Goal: Navigation & Orientation: Find specific page/section

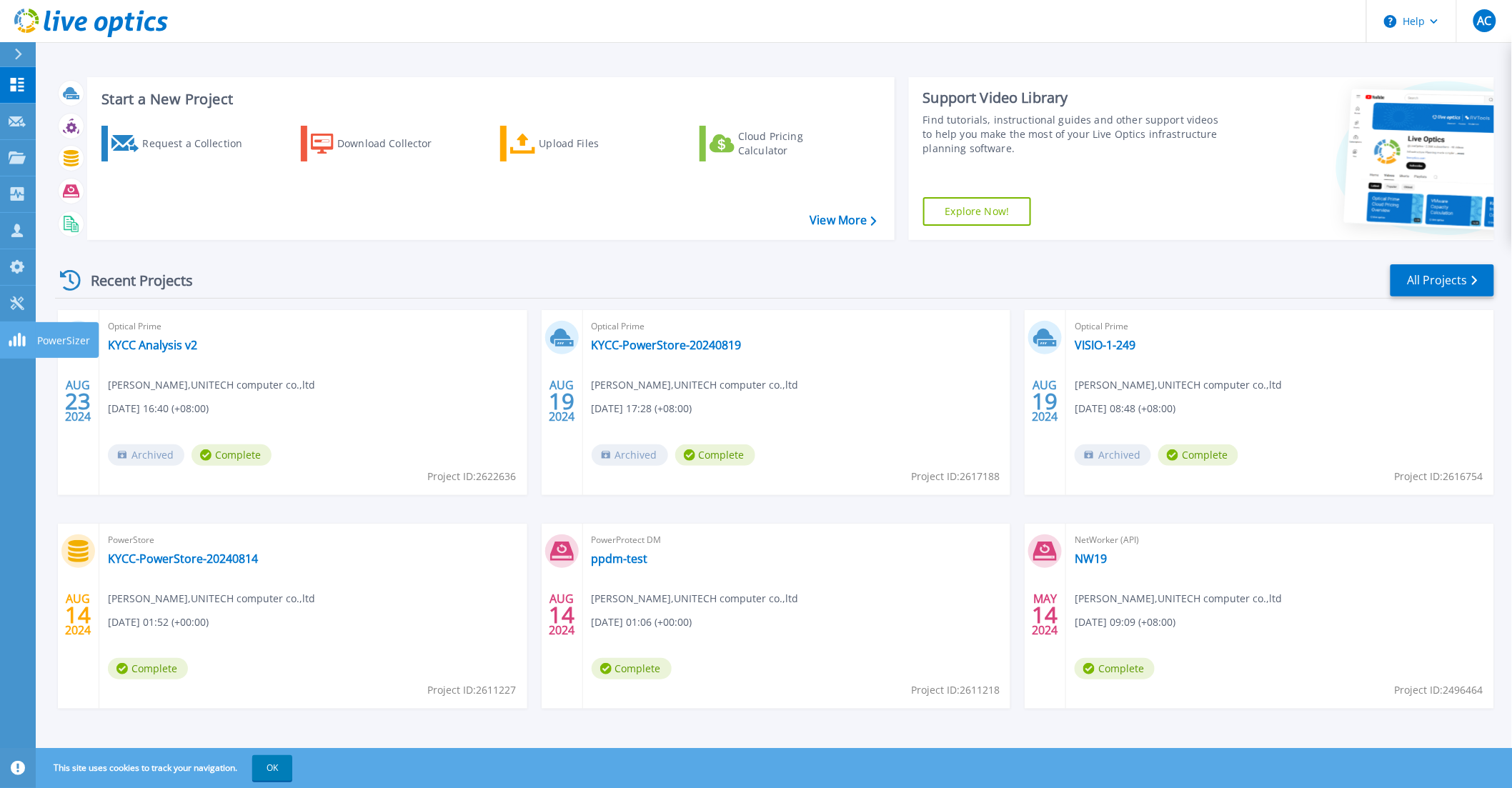
click at [13, 339] on icon at bounding box center [17, 339] width 17 height 13
click at [26, 306] on link "Tools Tools" at bounding box center [18, 303] width 36 height 36
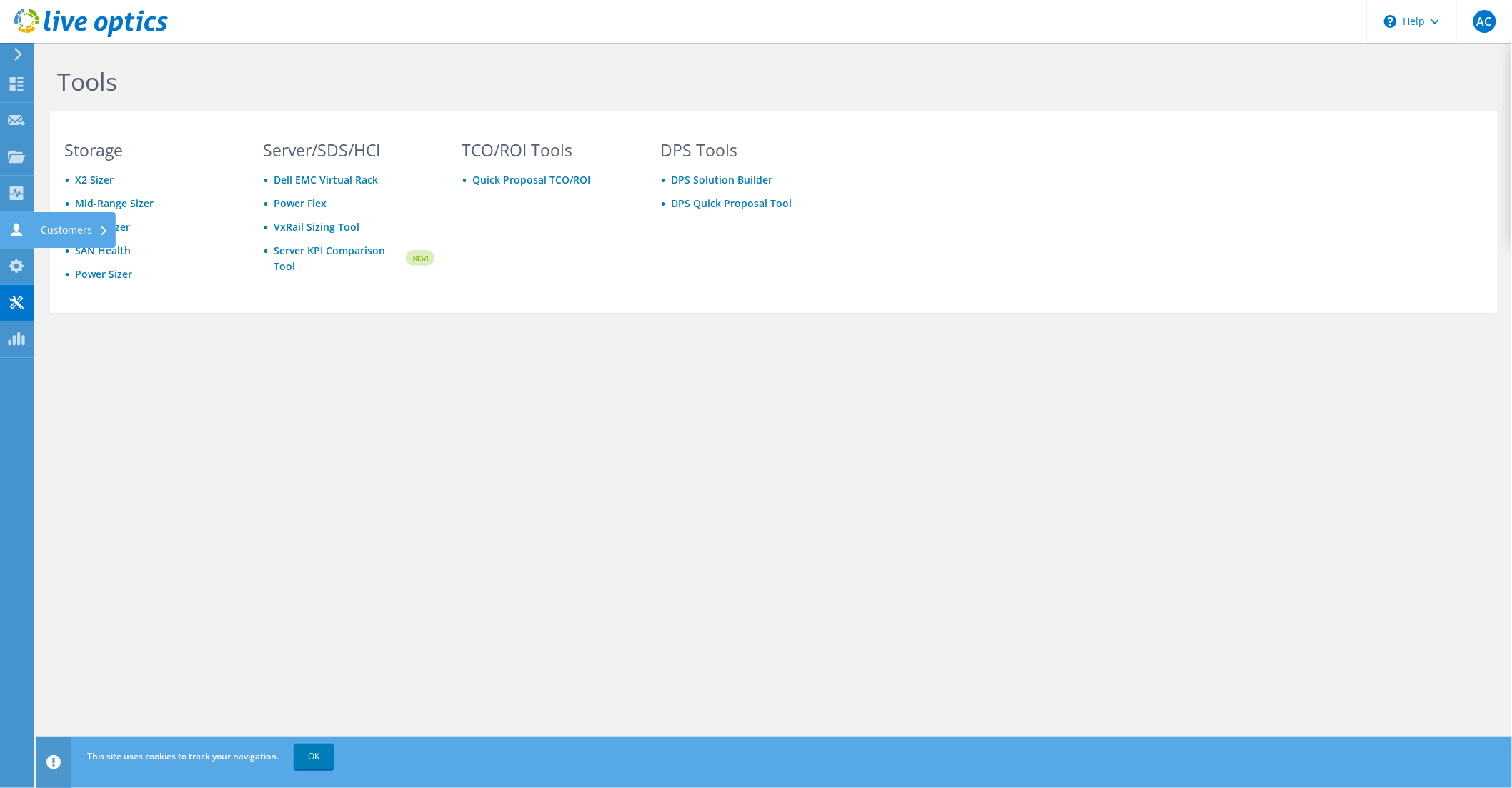
click at [87, 233] on div "Customers" at bounding box center [74, 230] width 82 height 36
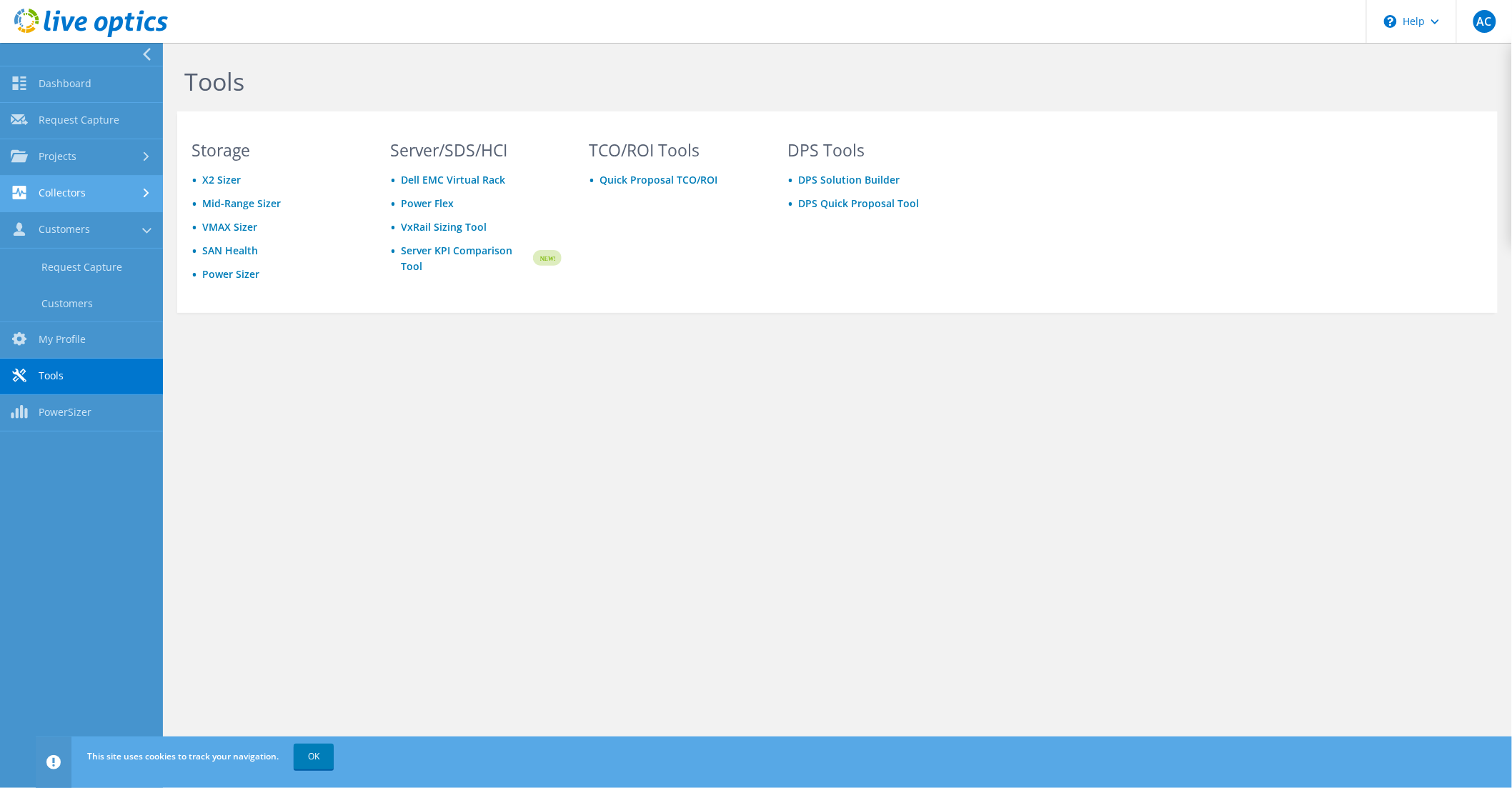
click at [101, 197] on link "Collectors" at bounding box center [81, 193] width 163 height 36
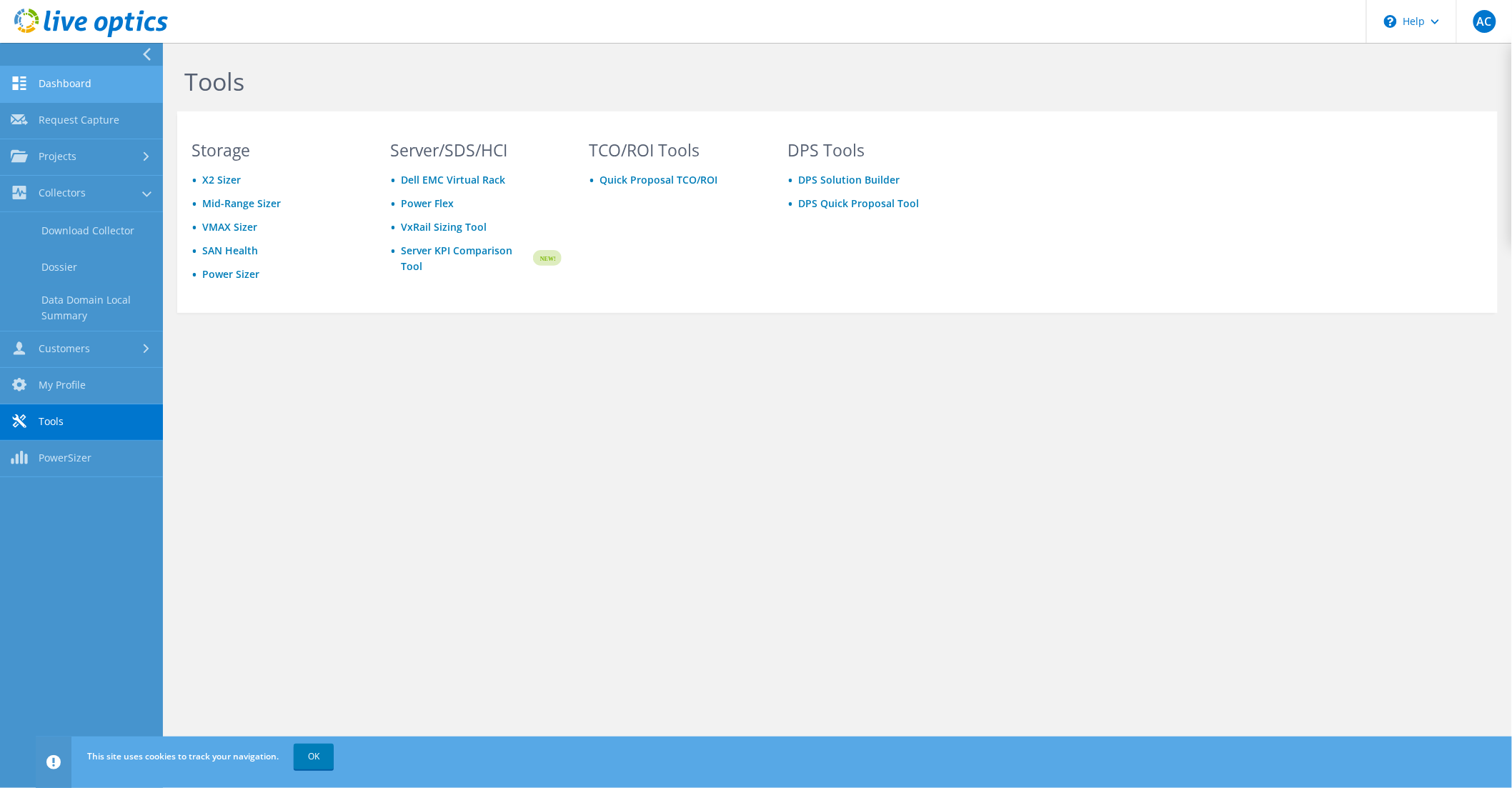
click at [72, 69] on link "Dashboard" at bounding box center [81, 84] width 163 height 36
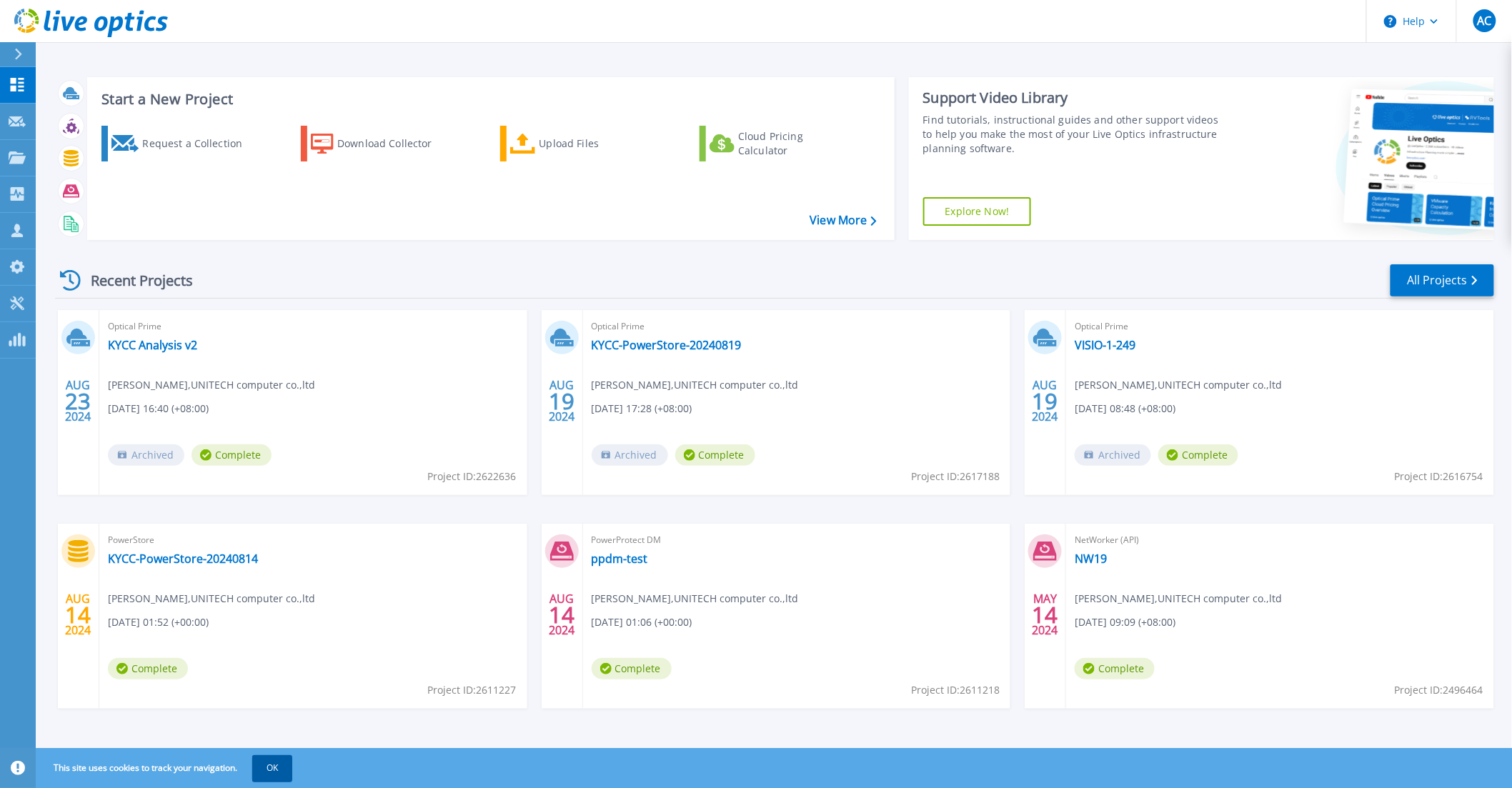
click at [272, 775] on button "OK" at bounding box center [272, 768] width 40 height 26
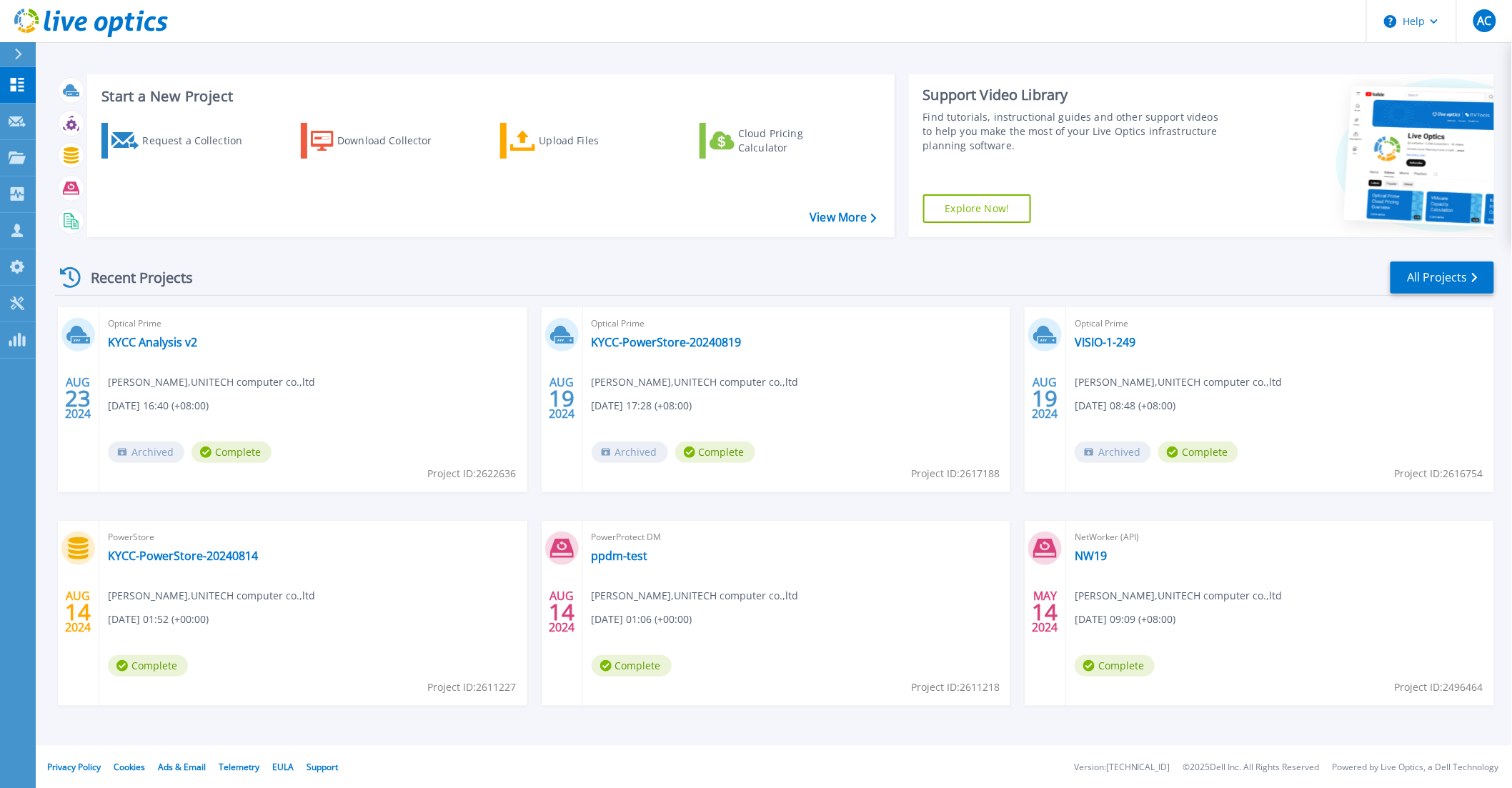
scroll to position [4, 0]
